Goal: Find specific page/section: Find specific page/section

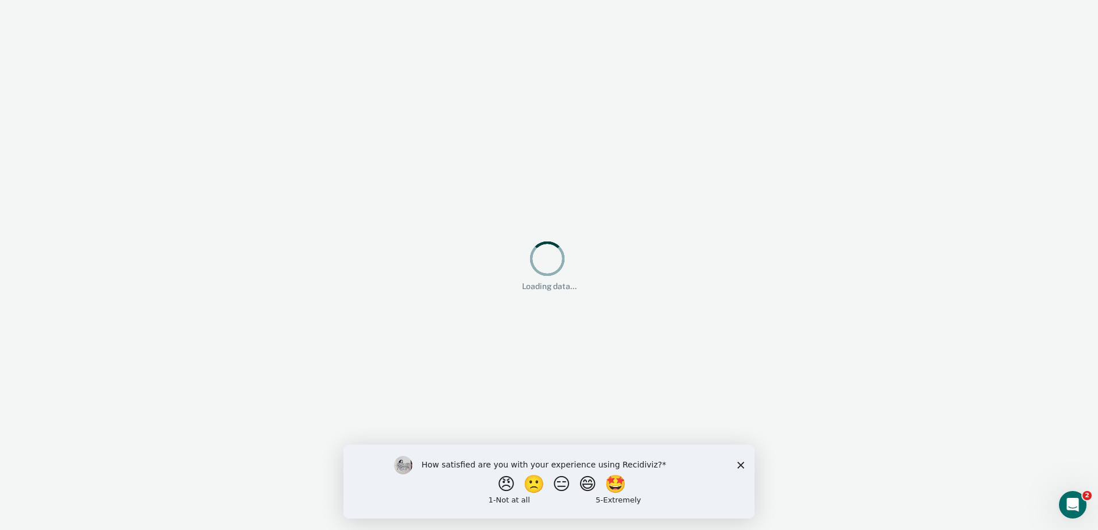
drag, startPoint x: 741, startPoint y: 463, endPoint x: 746, endPoint y: 451, distance: 12.9
click at [741, 463] on icon "Close survey" at bounding box center [740, 465] width 7 height 7
drag, startPoint x: 742, startPoint y: 466, endPoint x: 746, endPoint y: 448, distance: 18.1
click at [743, 466] on icon "Close survey" at bounding box center [740, 465] width 7 height 7
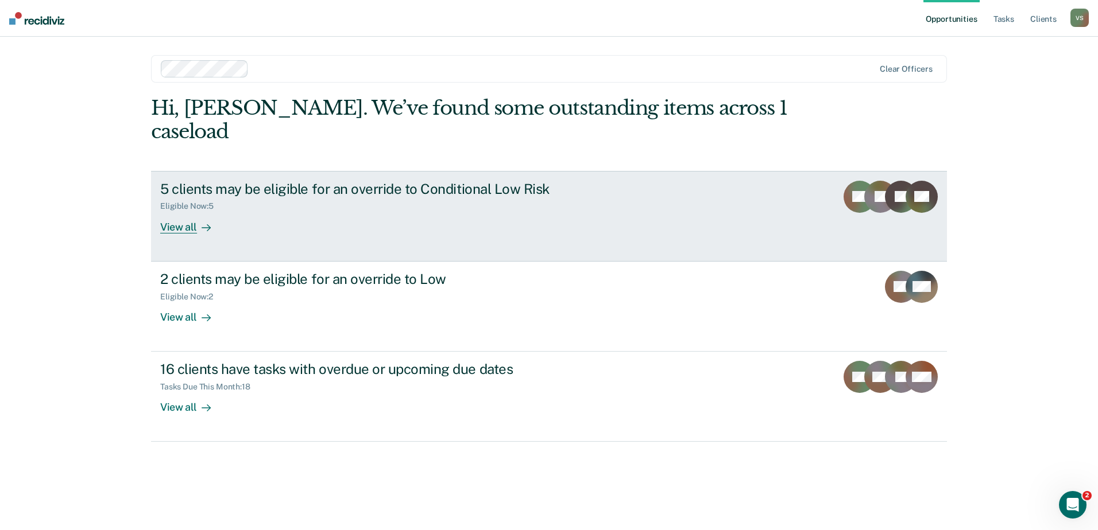
click at [187, 211] on div "View all" at bounding box center [192, 222] width 64 height 22
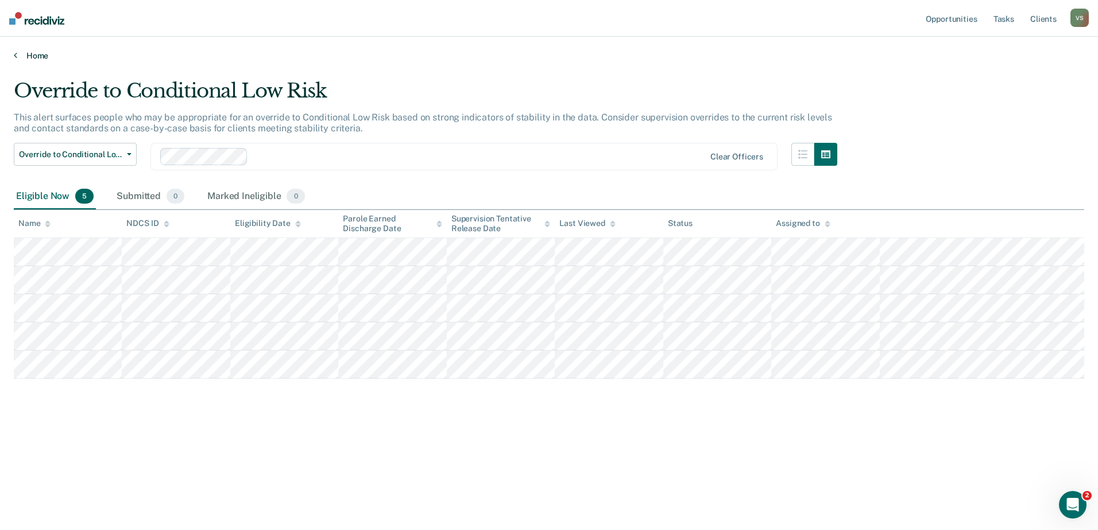
click at [29, 56] on link "Home" at bounding box center [549, 56] width 1070 height 10
